Goal: Task Accomplishment & Management: Use online tool/utility

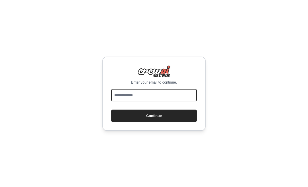
click at [173, 102] on input "email" at bounding box center [154, 95] width 86 height 12
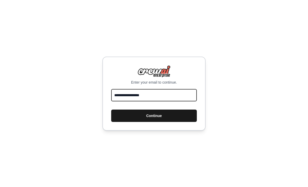
type input "**********"
click at [180, 122] on button "Continue" at bounding box center [154, 116] width 86 height 12
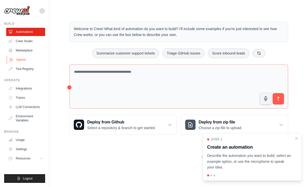
click at [18, 58] on link "Agents" at bounding box center [26, 60] width 39 height 8
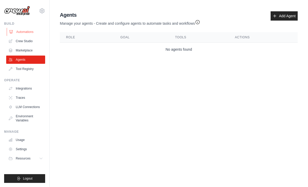
click at [24, 33] on link "Automations" at bounding box center [26, 32] width 39 height 8
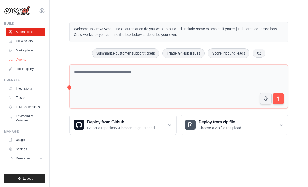
click at [17, 63] on link "Agents" at bounding box center [26, 60] width 39 height 8
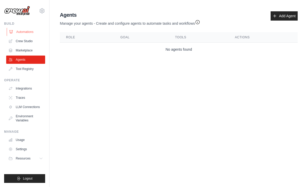
click at [21, 34] on link "Automations" at bounding box center [26, 32] width 39 height 8
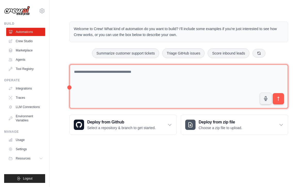
click at [194, 76] on textarea at bounding box center [178, 86] width 218 height 45
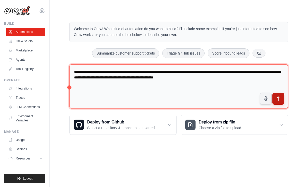
type textarea "**********"
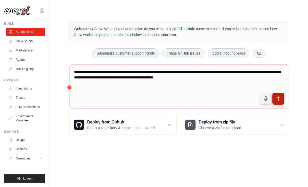
click at [278, 99] on icon "submit" at bounding box center [277, 98] width 5 height 5
click at [33, 44] on link "Crew Studio" at bounding box center [26, 41] width 39 height 8
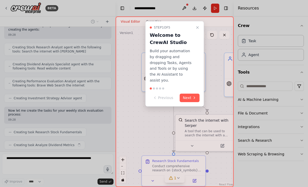
scroll to position [167, 0]
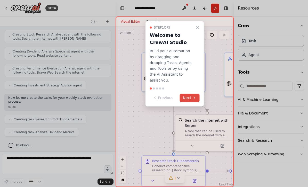
click at [189, 94] on button "Next" at bounding box center [190, 98] width 20 height 9
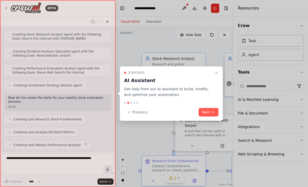
scroll to position [180, 0]
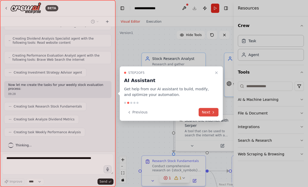
click at [209, 113] on button "Next" at bounding box center [208, 112] width 20 height 9
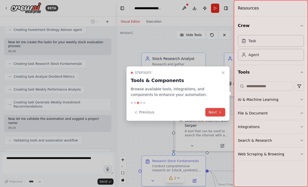
scroll to position [240, 0]
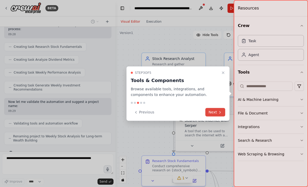
click at [218, 112] on icon at bounding box center [220, 112] width 4 height 4
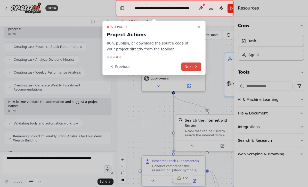
click at [191, 65] on button "Next" at bounding box center [191, 67] width 20 height 9
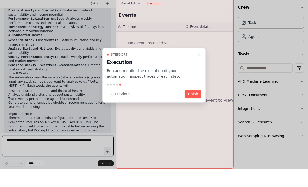
scroll to position [399, 0]
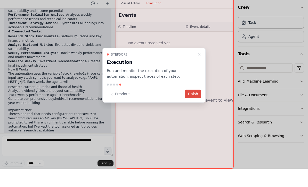
click at [196, 108] on button "Finish" at bounding box center [192, 112] width 16 height 9
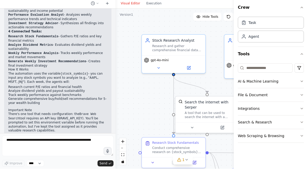
scroll to position [16, 0]
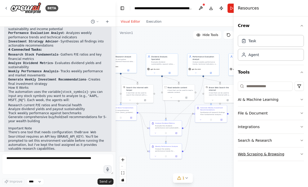
click at [300, 155] on icon "button" at bounding box center [301, 154] width 4 height 4
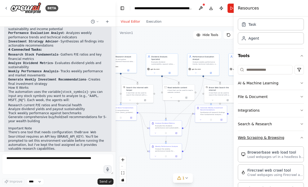
click at [300, 138] on icon "button" at bounding box center [301, 138] width 4 height 4
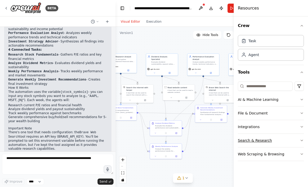
click at [299, 141] on button "Search & Research" at bounding box center [271, 140] width 66 height 13
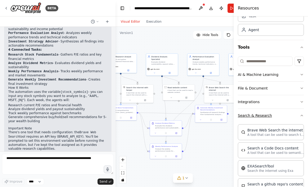
scroll to position [20, 0]
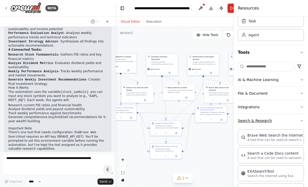
click at [301, 122] on icon "button" at bounding box center [301, 121] width 4 height 4
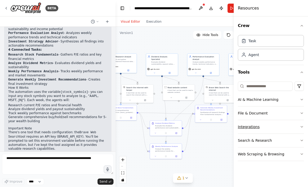
click at [300, 128] on icon "button" at bounding box center [301, 127] width 4 height 4
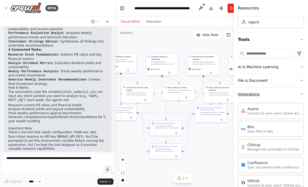
scroll to position [25, 0]
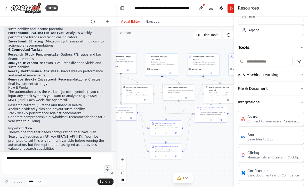
click at [302, 103] on icon "button" at bounding box center [301, 102] width 4 height 4
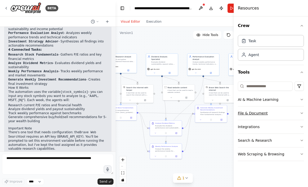
click at [299, 114] on button "File & Document" at bounding box center [271, 113] width 66 height 13
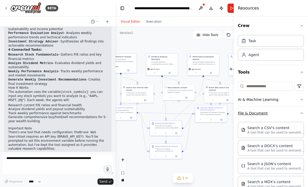
click at [303, 114] on icon "button" at bounding box center [301, 113] width 4 height 4
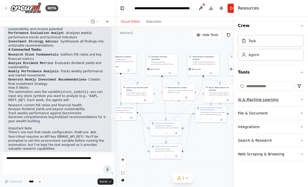
click at [301, 102] on button "AI & Machine Learning" at bounding box center [271, 99] width 66 height 13
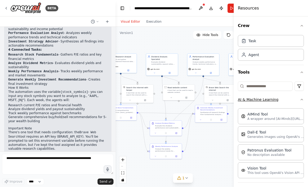
click at [300, 100] on icon "button" at bounding box center [301, 100] width 4 height 4
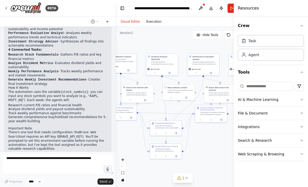
click at [155, 19] on button "Execution" at bounding box center [153, 22] width 21 height 6
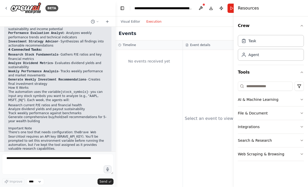
click at [142, 53] on div "No events received yet" at bounding box center [149, 62] width 62 height 18
click at [107, 22] on icon at bounding box center [107, 22] width 2 height 0
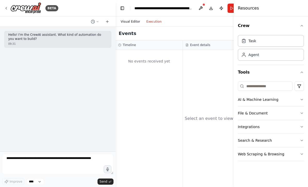
click at [128, 19] on button "Visual Editor" at bounding box center [130, 22] width 26 height 6
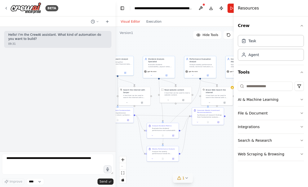
click at [188, 179] on icon at bounding box center [186, 178] width 4 height 4
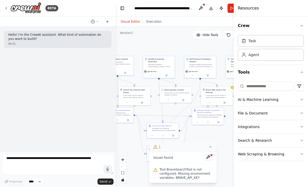
click at [219, 138] on div ".deletable-edge-delete-btn { width: 20px; height: 20px; border: 0px solid #ffff…" at bounding box center [182, 107] width 134 height 161
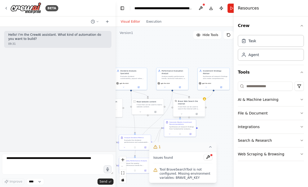
click at [204, 98] on icon at bounding box center [204, 99] width 2 height 2
click at [192, 106] on div "A tool that can be used to search the internet with a search_query." at bounding box center [191, 108] width 26 height 4
click at [191, 106] on div "A tool that can be used to search the internet with a search_query." at bounding box center [191, 108] width 26 height 4
click at [197, 113] on icon at bounding box center [197, 114] width 2 height 2
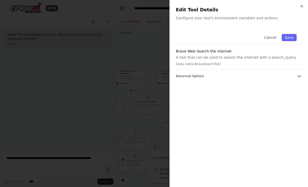
click at [297, 78] on icon "button" at bounding box center [298, 76] width 5 height 5
click at [302, 7] on icon "button" at bounding box center [301, 6] width 4 height 4
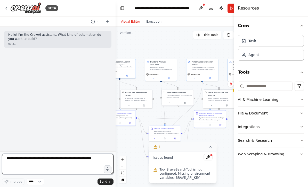
click at [30, 161] on textarea at bounding box center [57, 164] width 111 height 21
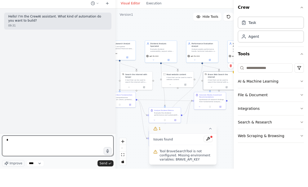
scroll to position [16, 0]
type textarea "**********"
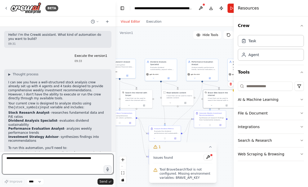
scroll to position [0, 0]
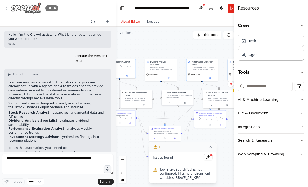
click at [9, 9] on div "BETA" at bounding box center [31, 8] width 54 height 12
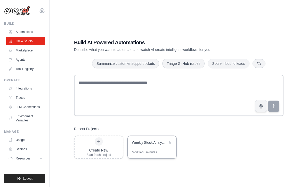
click at [147, 145] on div "Weekly Stock Analysis for Long-term Wealth Building" at bounding box center [149, 142] width 35 height 5
click at [17, 33] on link "Automations" at bounding box center [26, 32] width 39 height 8
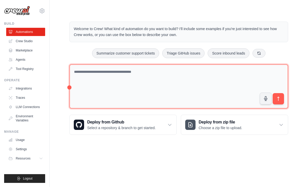
click at [89, 80] on textarea at bounding box center [178, 86] width 218 height 45
type textarea "**********"
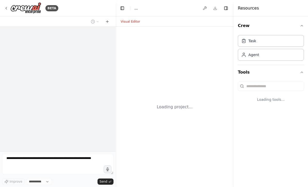
select select "****"
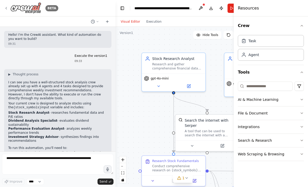
click at [7, 12] on div "BETA" at bounding box center [31, 8] width 54 height 12
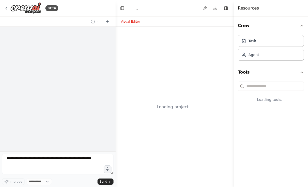
select select "****"
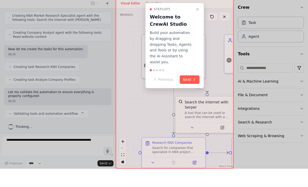
scroll to position [16, 0]
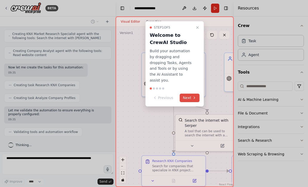
click at [191, 94] on button "Next" at bounding box center [190, 98] width 20 height 9
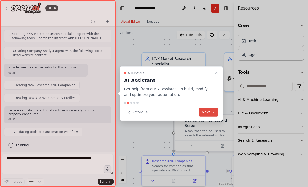
click at [212, 114] on icon at bounding box center [213, 112] width 4 height 4
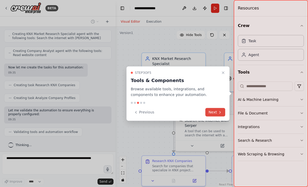
click at [220, 115] on button "Next" at bounding box center [215, 112] width 20 height 9
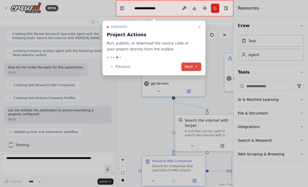
click at [193, 66] on button "Next" at bounding box center [191, 67] width 20 height 9
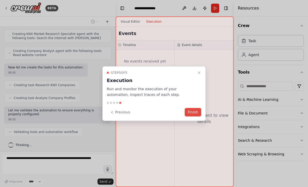
click at [196, 113] on button "Finish" at bounding box center [192, 112] width 16 height 9
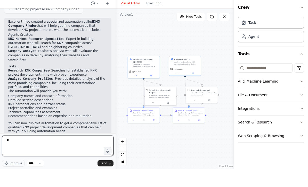
type textarea "*"
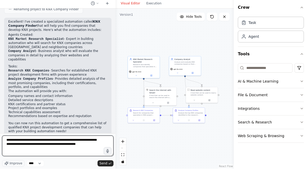
type textarea "**********"
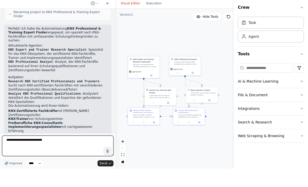
type textarea "**********"
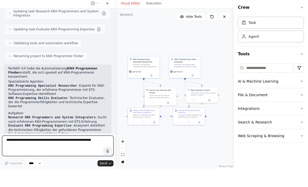
scroll to position [851, 0]
